Goal: Task Accomplishment & Management: Complete application form

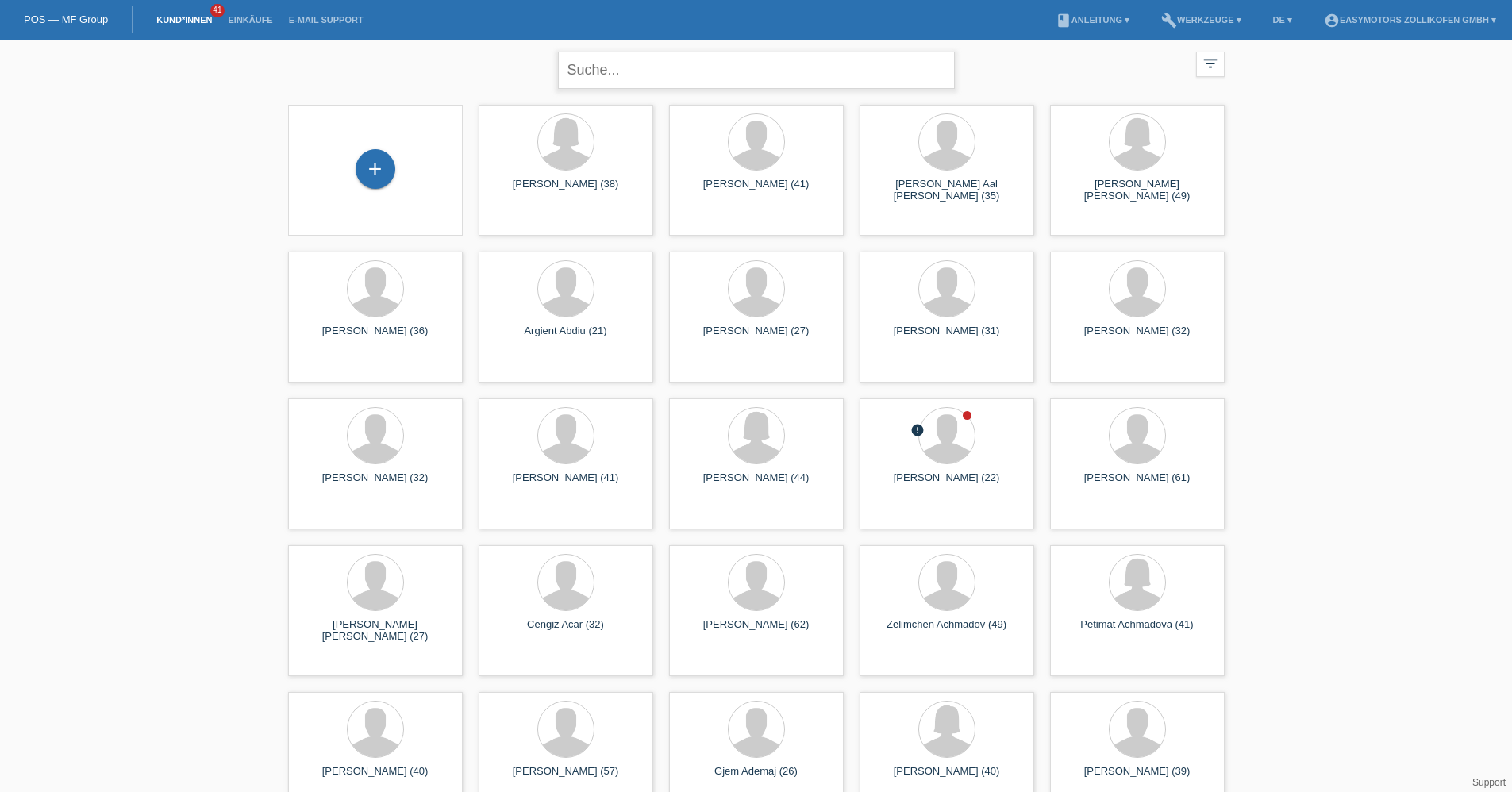
click at [652, 62] on input "text" at bounding box center [756, 70] width 396 height 37
type input "r"
click at [769, 72] on input "text" at bounding box center [756, 70] width 396 height 37
type input "Ra"
click at [380, 176] on div "+" at bounding box center [375, 169] width 38 height 27
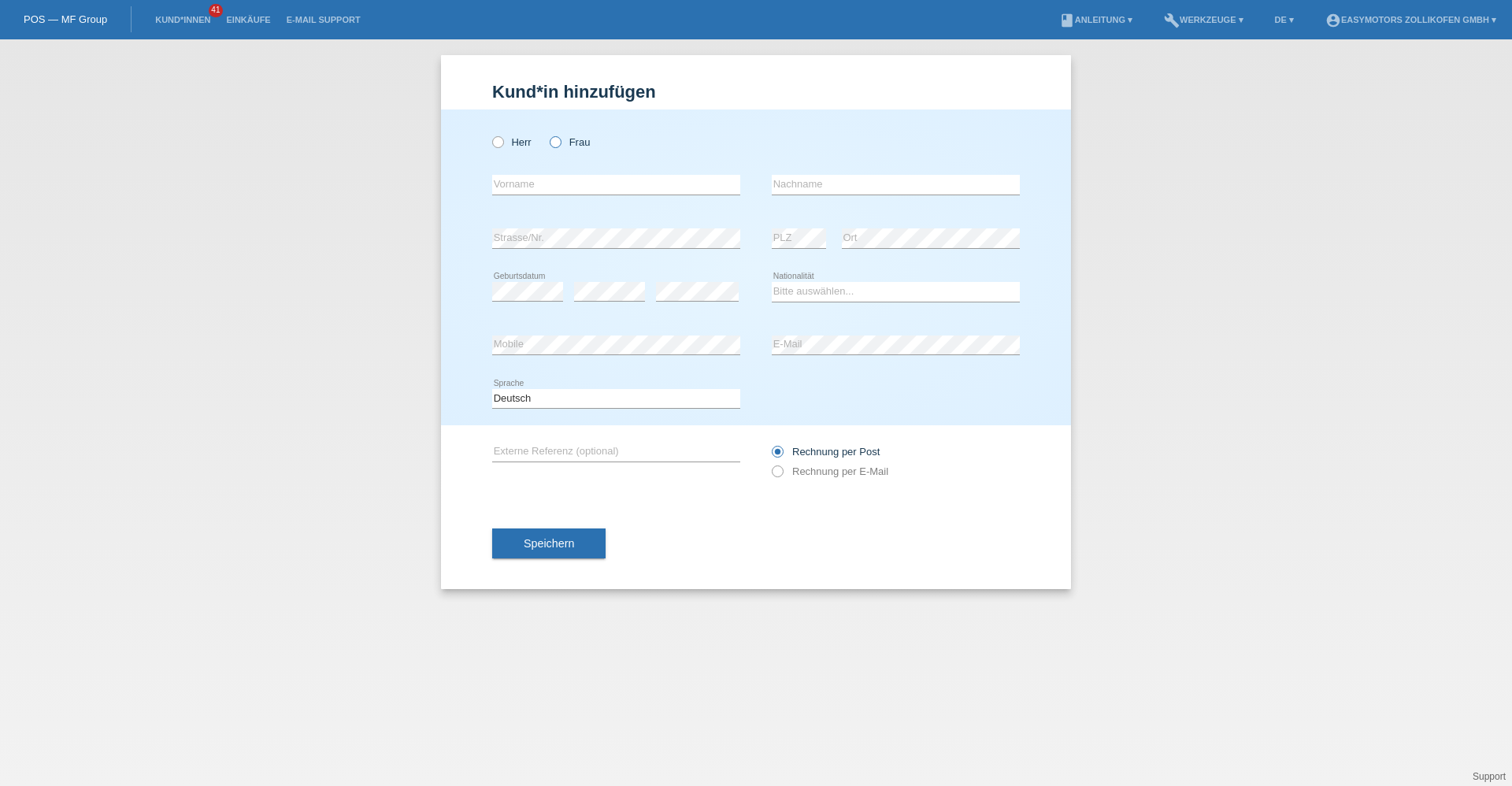
click at [547, 134] on icon at bounding box center [547, 134] width 0 height 0
click at [553, 141] on input "Frau" at bounding box center [555, 141] width 10 height 10
radio input "true"
click at [544, 181] on input "text" at bounding box center [617, 184] width 248 height 19
type input "Merale"
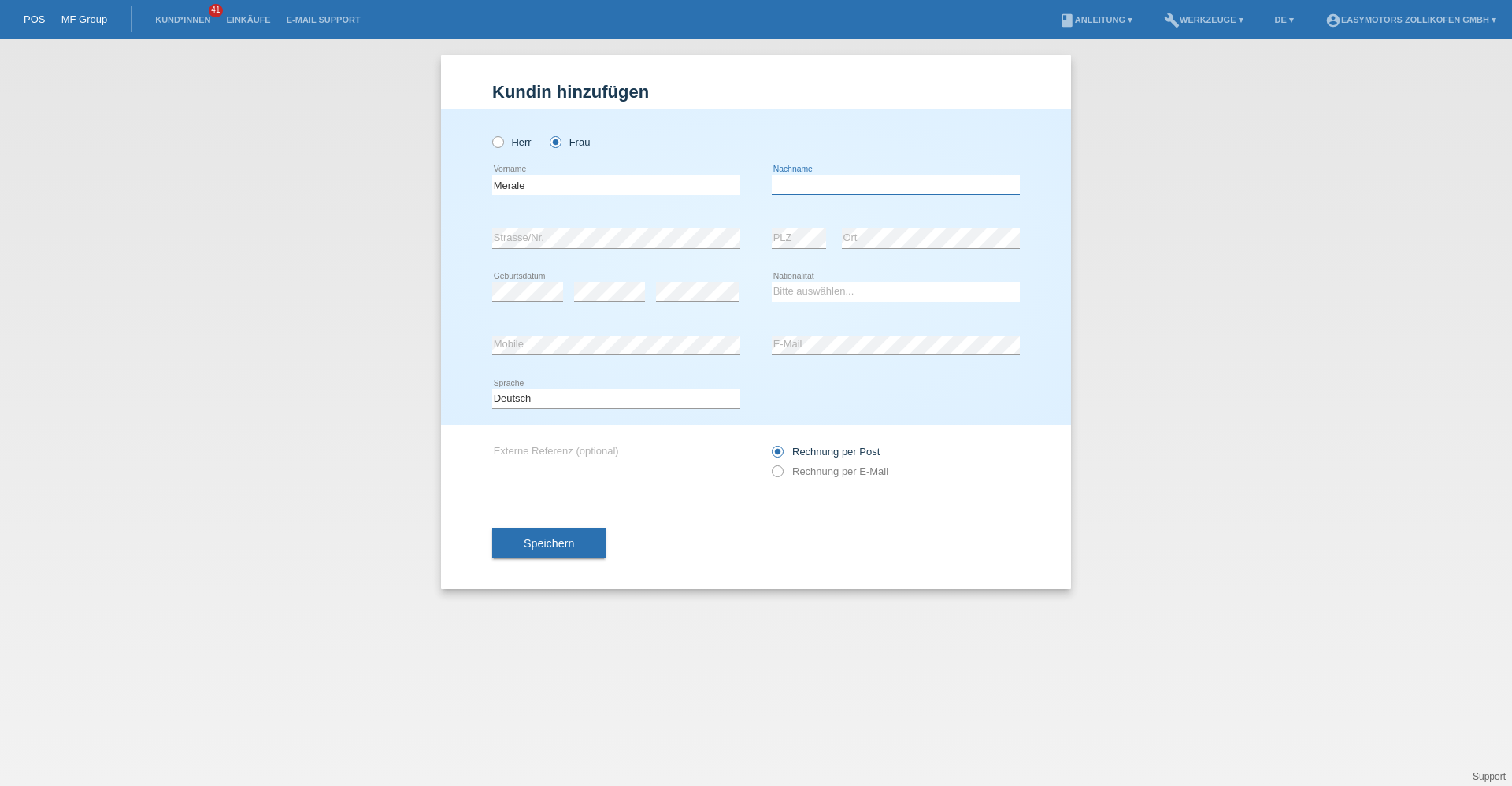
click at [796, 178] on input "text" at bounding box center [896, 184] width 248 height 19
type input "Sherifi"
click at [1046, 206] on div "Herr Frau Merale error Vorname C" at bounding box center [756, 267] width 631 height 316
click at [842, 287] on select "Bitte auswählen... Schweiz Deutschland Liechtenstein Österreich ------------ Af…" at bounding box center [896, 292] width 248 height 19
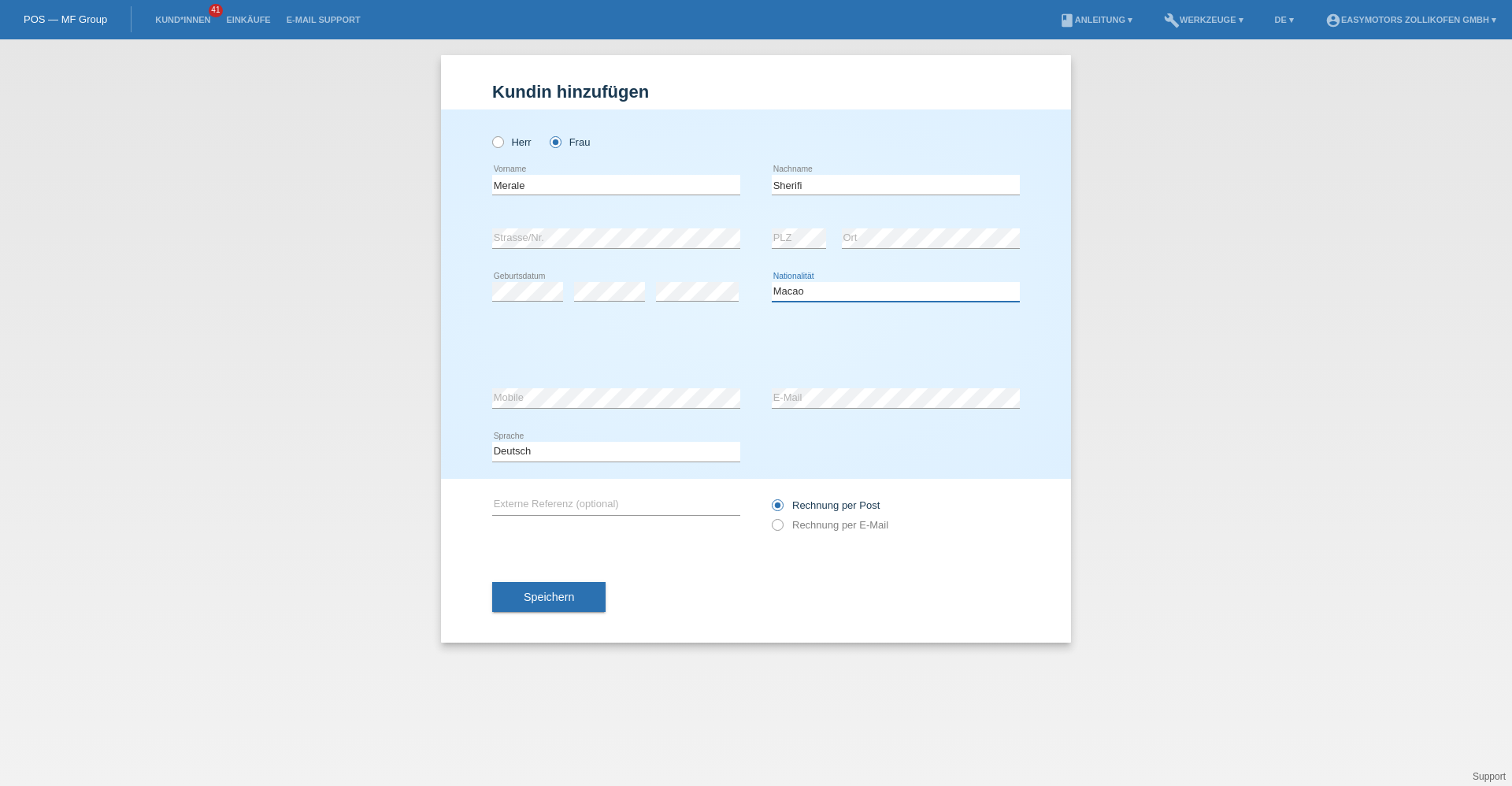
click at [845, 293] on select "Bitte auswählen... Schweiz Deutschland Liechtenstein Österreich ------------ Af…" at bounding box center [896, 292] width 248 height 19
select select "MK"
click at [772, 282] on select "Bitte auswählen... Schweiz Deutschland Liechtenstein Österreich ------------ Af…" at bounding box center [896, 292] width 248 height 19
click at [657, 345] on select "Bitte auswählen... C B B - Flüchtlingsstatus Andere" at bounding box center [617, 344] width 248 height 19
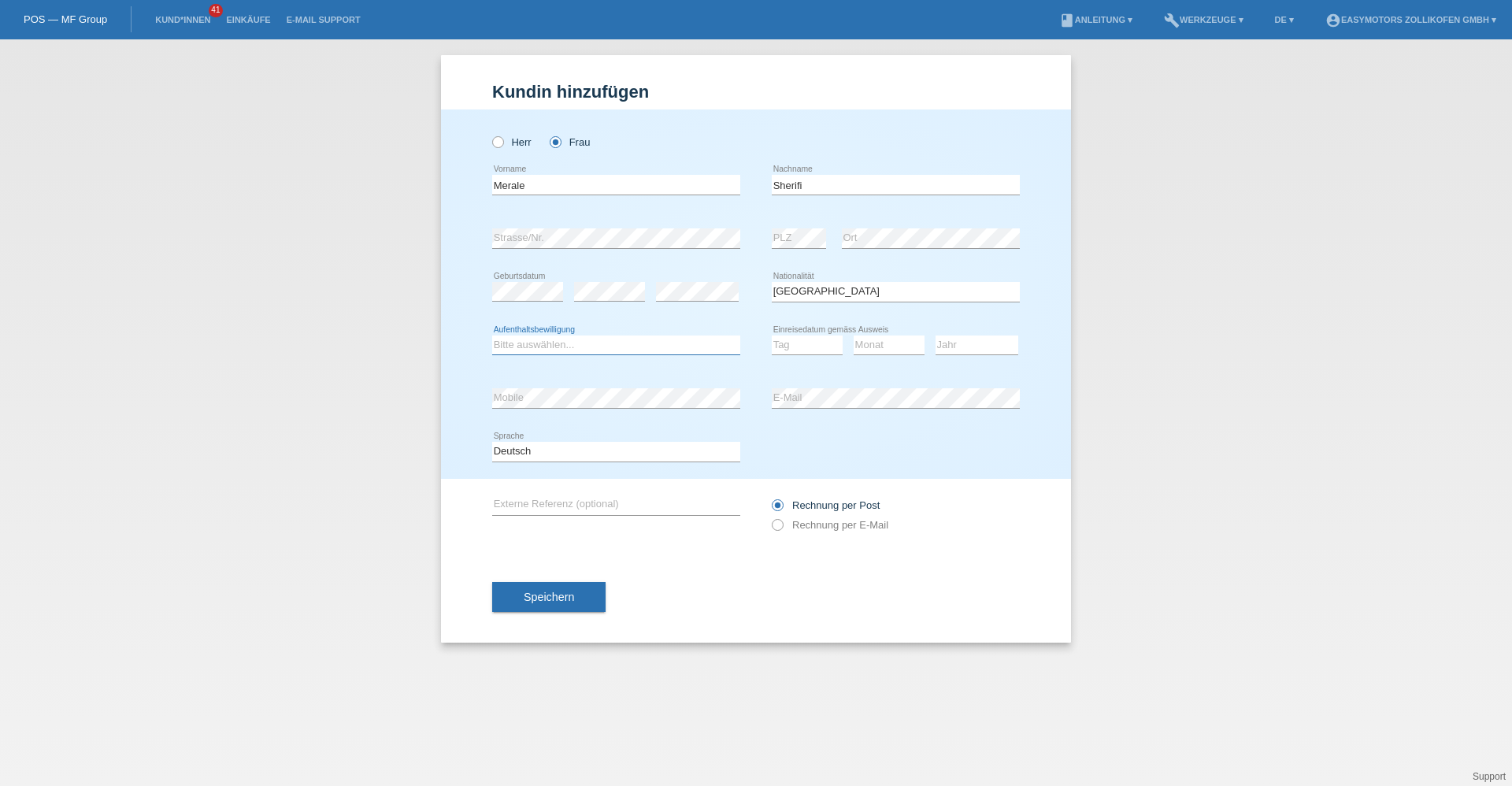
select select "C"
click at [493, 335] on select "Bitte auswählen... C B B - Flüchtlingsstatus Andere" at bounding box center [617, 344] width 248 height 19
click at [580, 597] on button "Speichern" at bounding box center [549, 597] width 114 height 30
click at [816, 350] on select "Tag 01 02 03 04 05 06 07 08 09 10 11" at bounding box center [807, 344] width 71 height 19
select select "09"
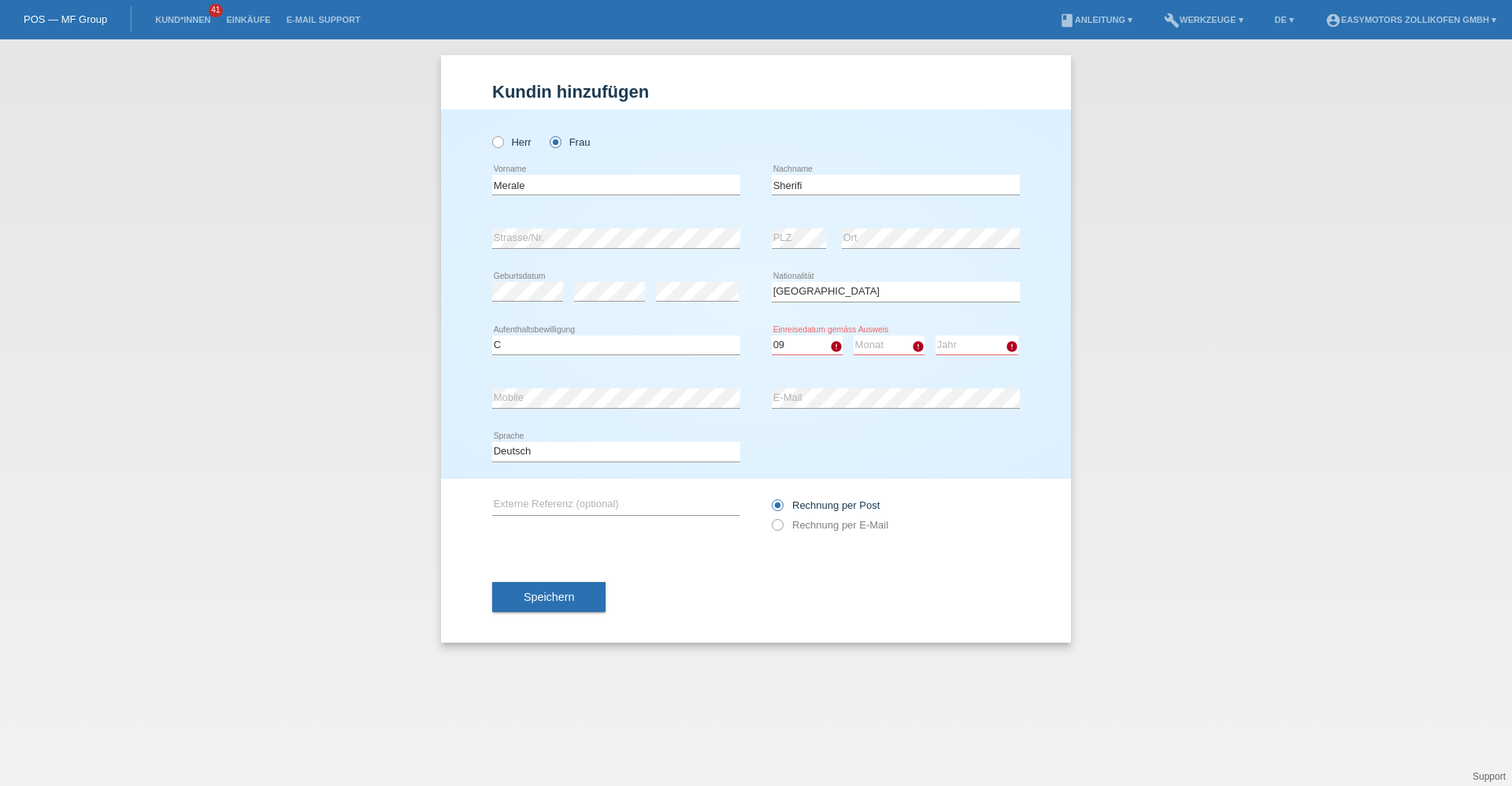
click at [772, 335] on select "Tag 01 02 03 04 05 06 07 08 09 10 11" at bounding box center [807, 344] width 71 height 19
click at [890, 351] on select "Monat 01 02 03 04 05 06 07 08 09 10 11" at bounding box center [889, 344] width 71 height 19
select select "12"
click at [854, 335] on select "Monat 01 02 03 04 05 06 07 08 09 10 11" at bounding box center [889, 344] width 71 height 19
click at [985, 345] on select "Jahr 2025 2024 2023 2022 2021 2020 2019 2018 2017 2016 2015 2014 2013 2012 2011…" at bounding box center [977, 344] width 82 height 19
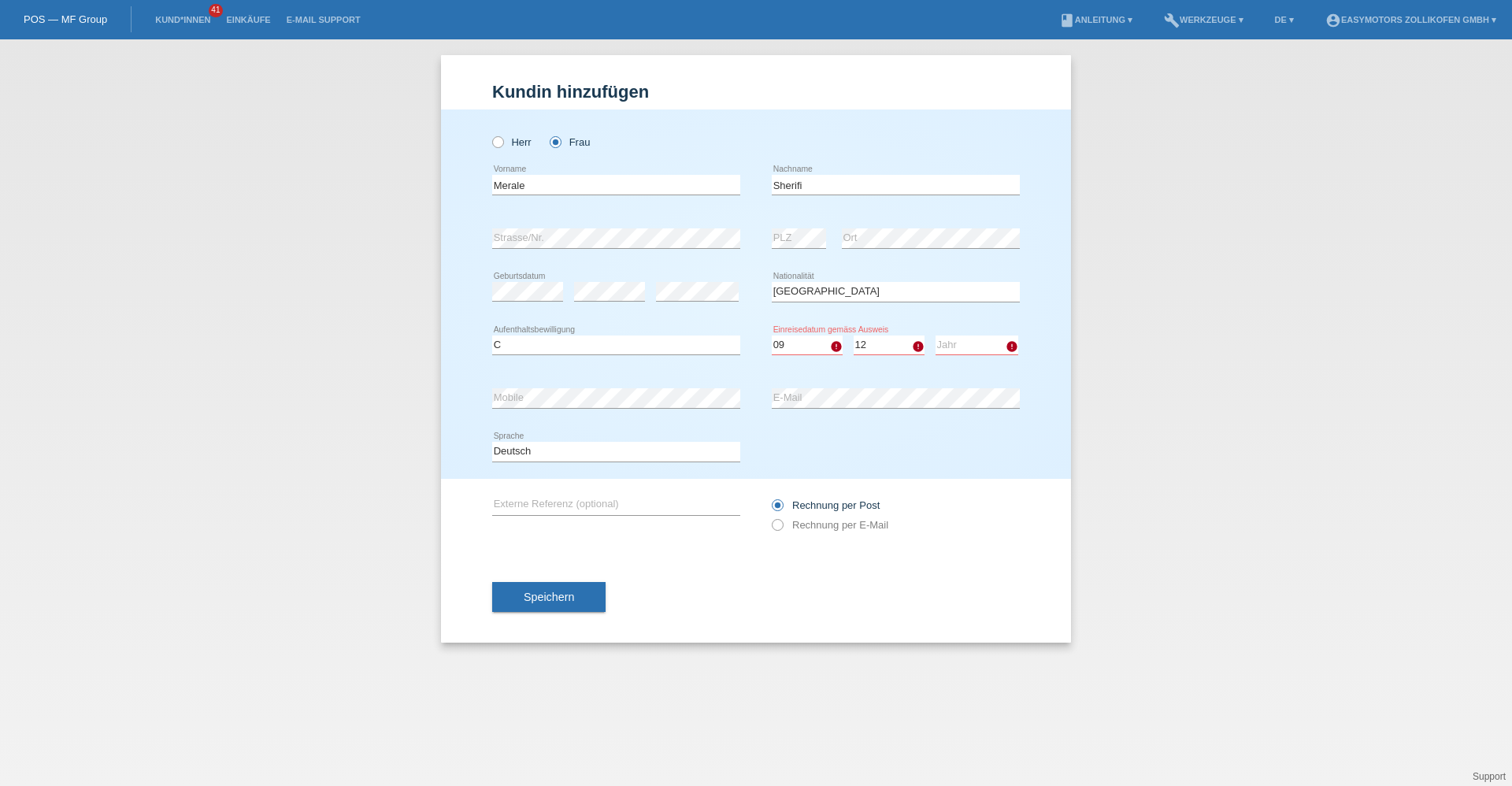
select select "2008"
click at [936, 335] on select "Jahr 2025 2024 2023 2022 2021 2020 2019 2018 2017 2016 2015 2014 2013 2012 2011…" at bounding box center [977, 344] width 82 height 19
click at [597, 598] on button "Speichern" at bounding box center [549, 597] width 114 height 30
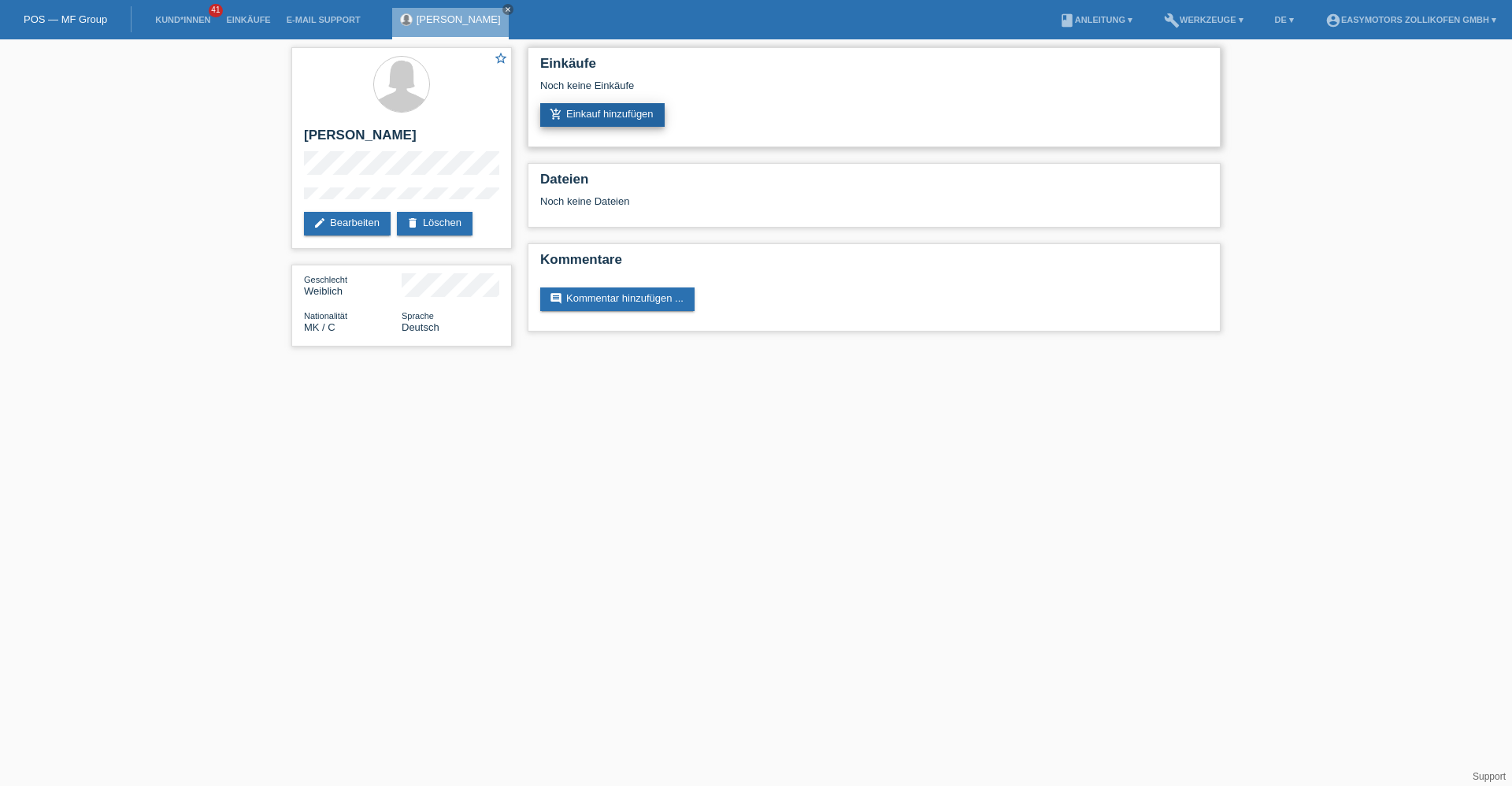
click at [632, 109] on link "add_shopping_cart Einkauf hinzufügen" at bounding box center [603, 115] width 124 height 24
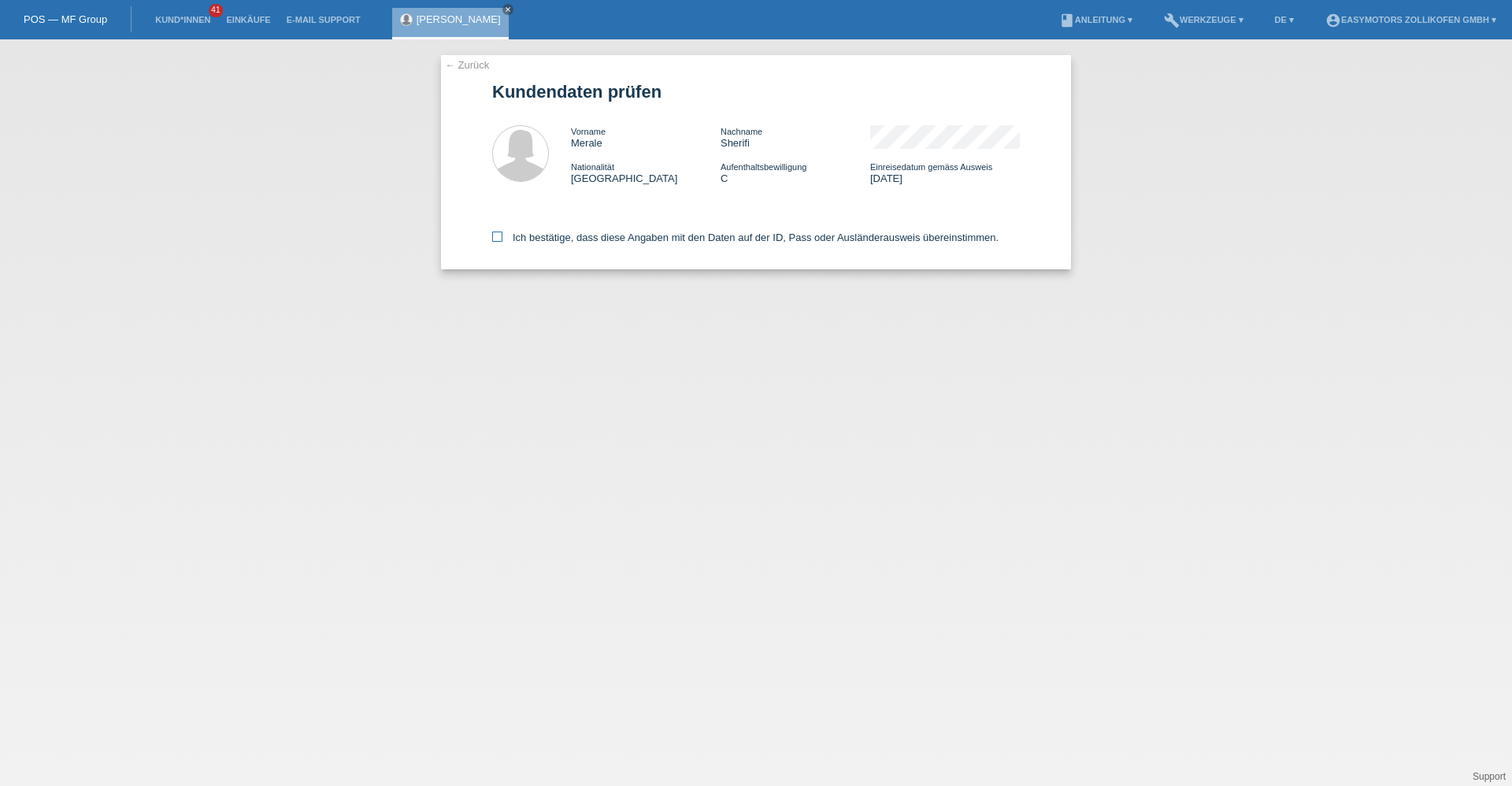
click at [499, 236] on icon at bounding box center [497, 236] width 10 height 10
click at [499, 236] on input "Ich bestätige, dass diese Angaben mit den Daten auf der ID, Pass oder Ausländer…" at bounding box center [497, 236] width 10 height 10
checkbox input "true"
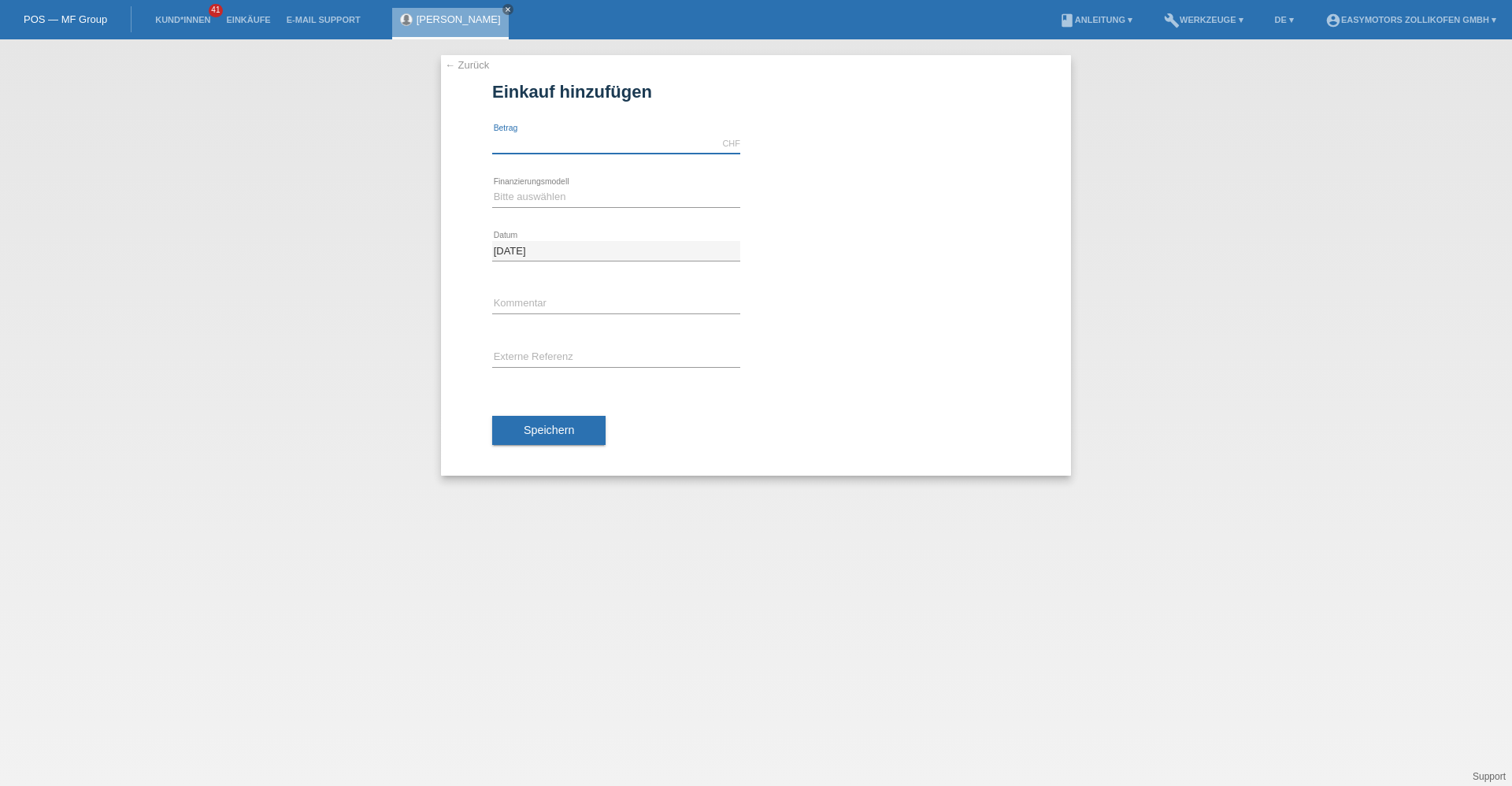
click at [556, 139] on input "text" at bounding box center [617, 143] width 248 height 19
type input "2690.00"
click at [532, 193] on select "Bitte auswählen Fixe Raten Kauf auf Rechnung mit Teilzahlungsoption" at bounding box center [617, 196] width 248 height 19
select select "67"
click at [493, 187] on select "Bitte auswählen Fixe Raten Kauf auf Rechnung mit Teilzahlungsoption" at bounding box center [617, 196] width 248 height 19
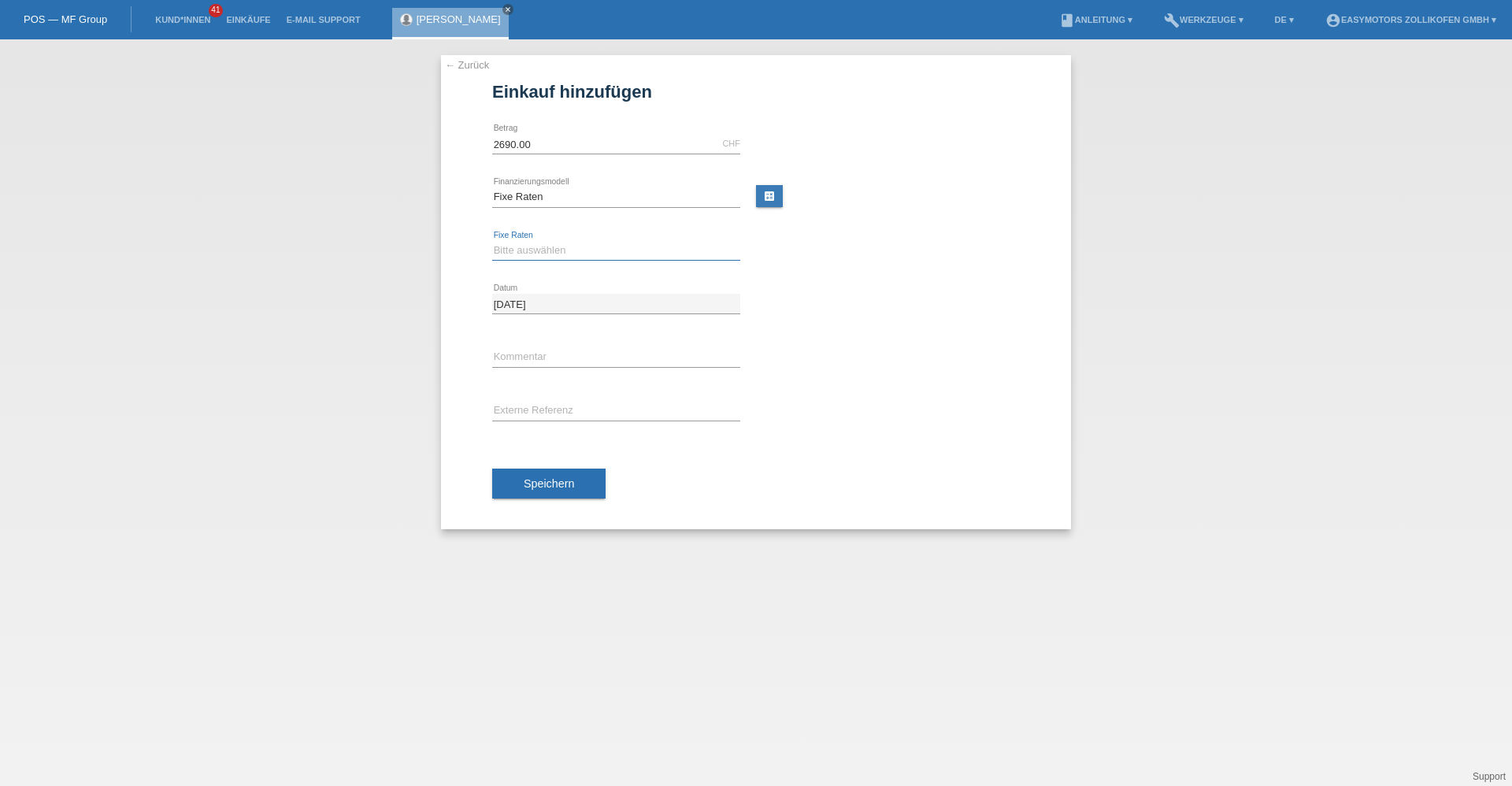
click at [524, 256] on select "Bitte auswählen 12 Raten 24 Raten 36 Raten 48 Raten" at bounding box center [617, 250] width 248 height 19
select select "136"
click at [493, 241] on select "Bitte auswählen 12 Raten 24 Raten 36 Raten 48 Raten" at bounding box center [617, 250] width 248 height 19
click at [581, 488] on button "Speichern" at bounding box center [549, 483] width 114 height 30
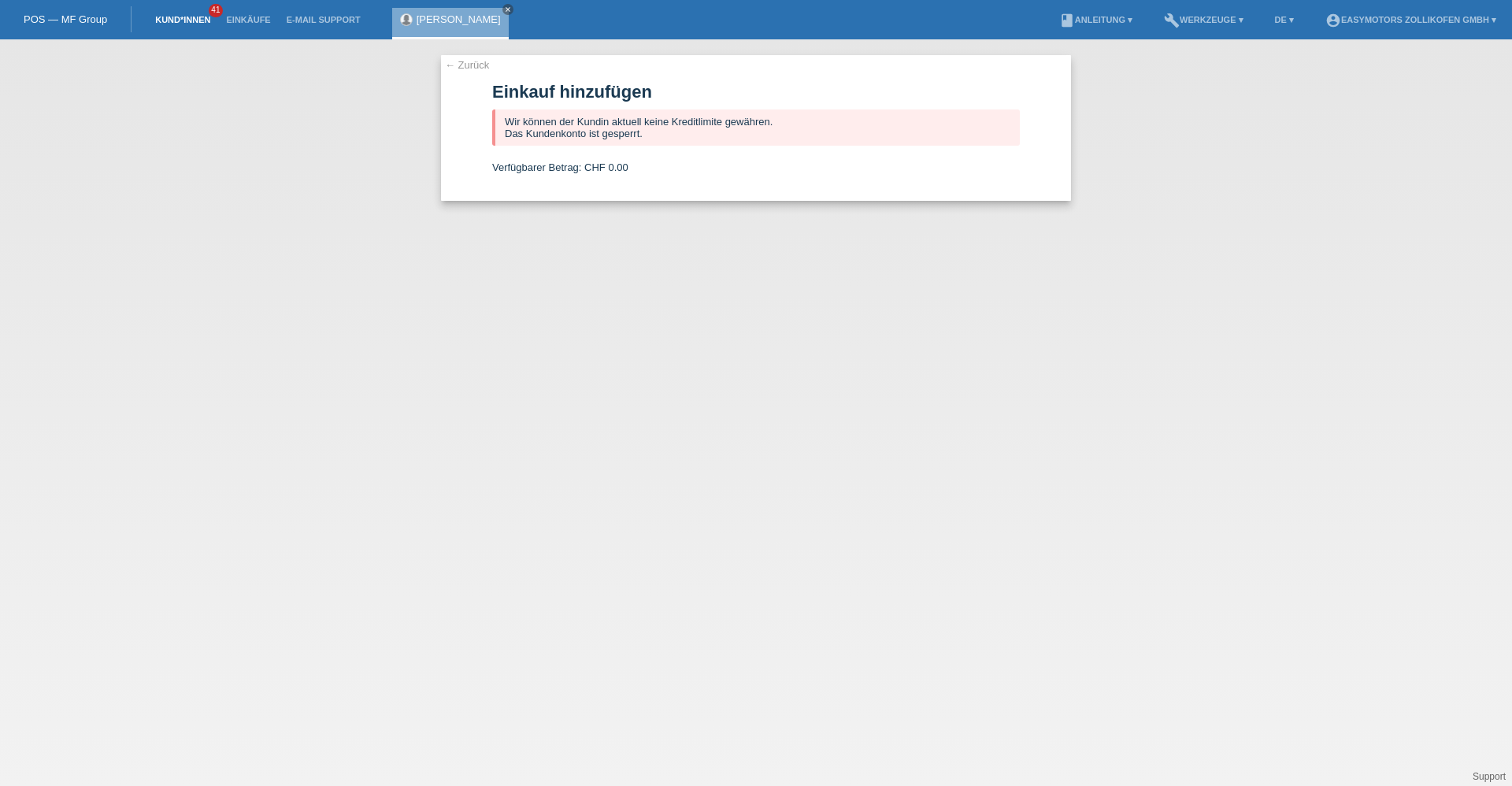
click at [187, 21] on link "Kund*innen" at bounding box center [182, 19] width 71 height 9
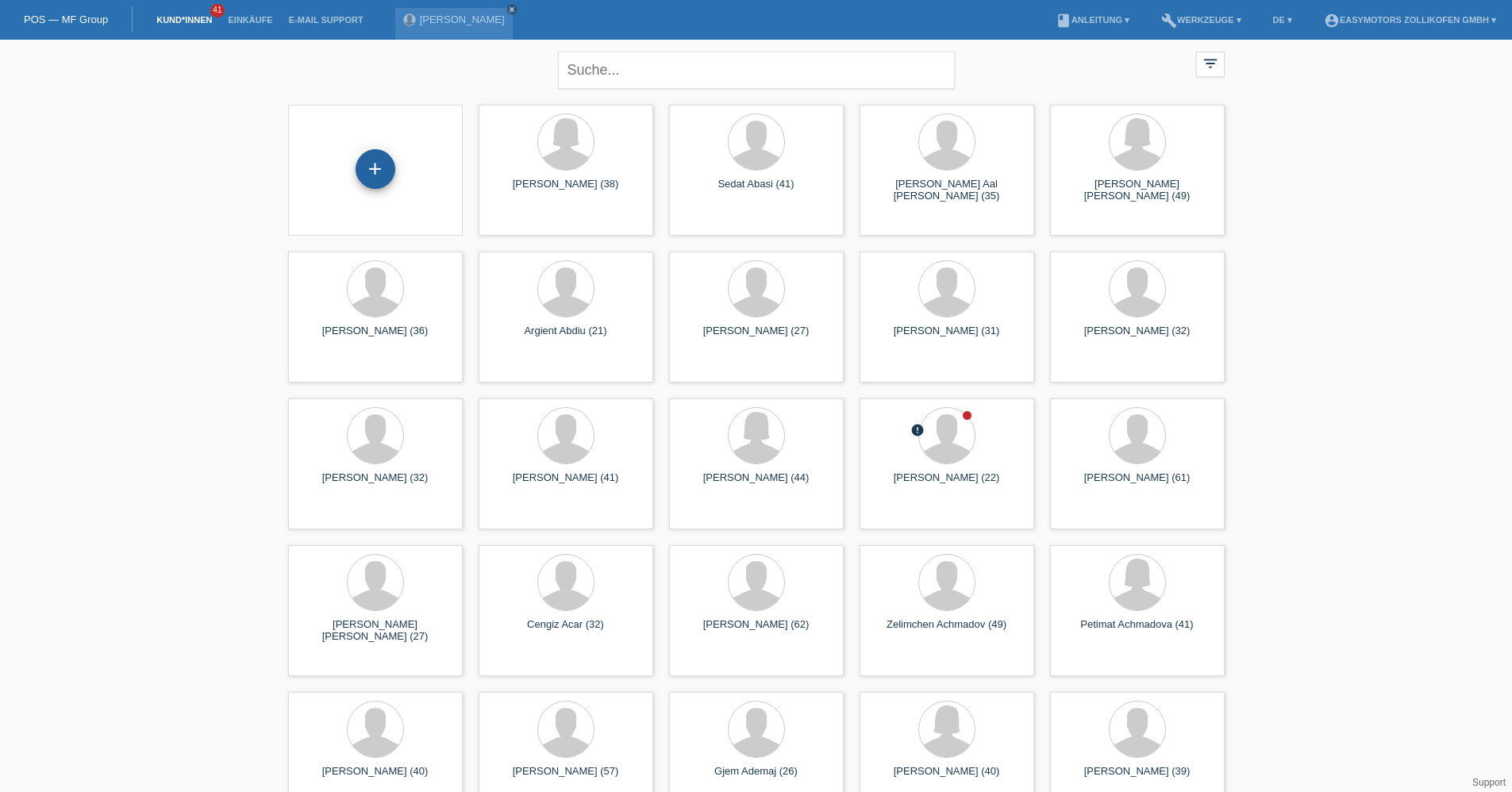
click at [381, 171] on div "+" at bounding box center [375, 169] width 40 height 40
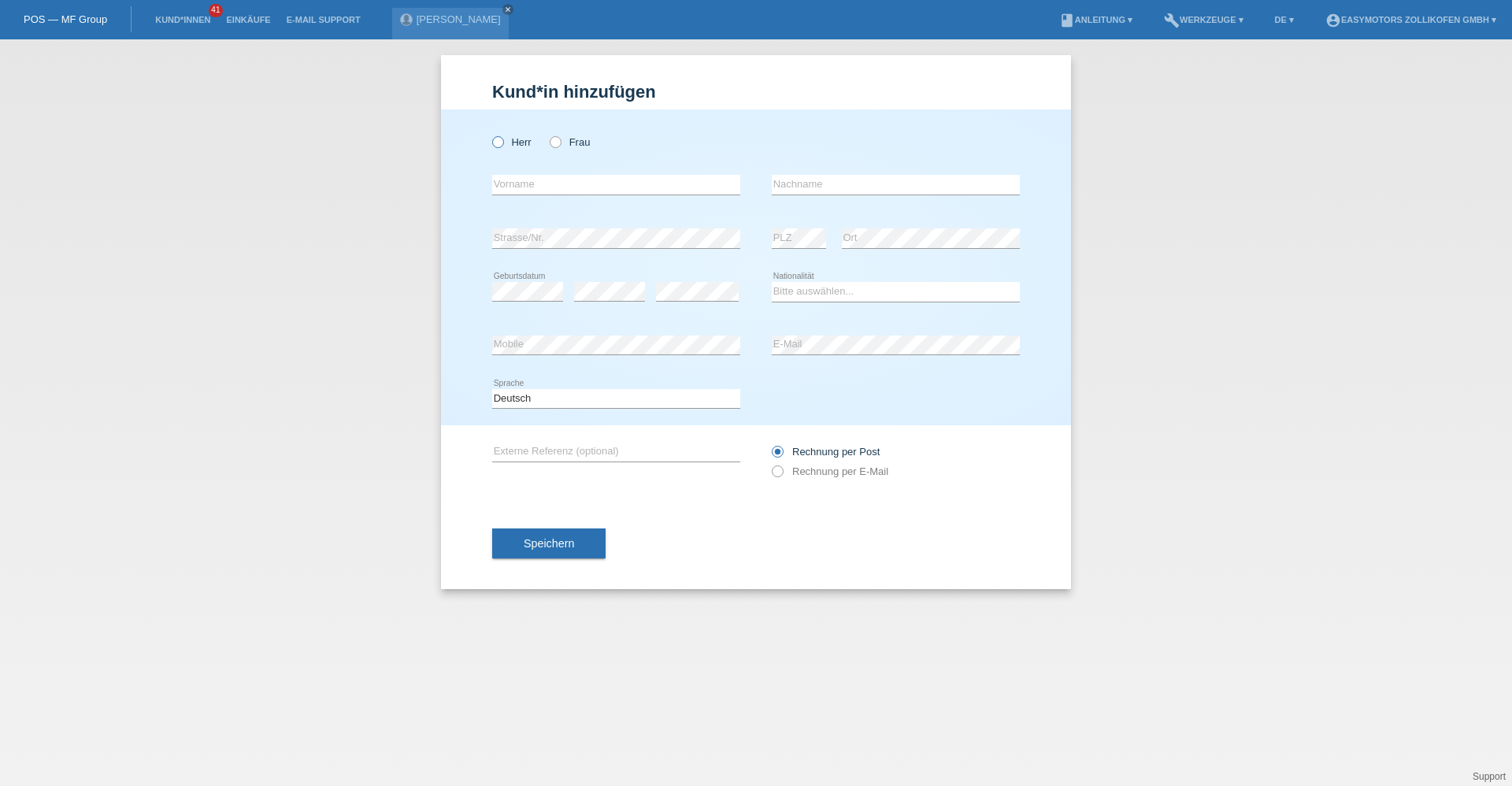
click at [490, 134] on icon at bounding box center [490, 134] width 0 height 0
click at [497, 143] on input "Herr" at bounding box center [497, 141] width 10 height 10
radio input "true"
click at [541, 188] on input "text" at bounding box center [617, 184] width 248 height 19
